Goal: Task Accomplishment & Management: Manage account settings

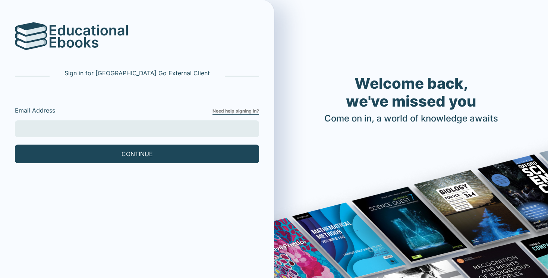
click at [166, 125] on input "Email Address" at bounding box center [137, 128] width 244 height 17
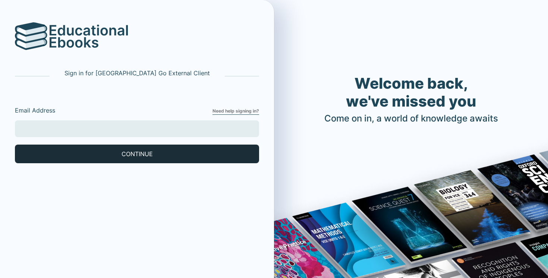
type input "[EMAIL_ADDRESS][DOMAIN_NAME]"
click at [86, 153] on button "CONTINUE" at bounding box center [137, 154] width 244 height 19
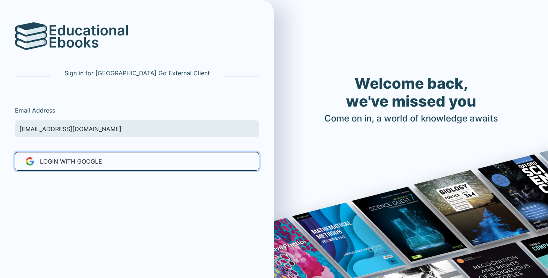
click at [67, 164] on span "LOGIN WITH Google" at bounding box center [71, 161] width 62 height 9
